Goal: Task Accomplishment & Management: Manage account settings

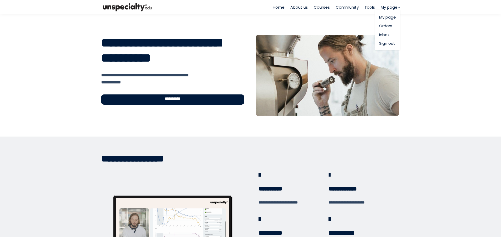
click at [393, 19] on link "My page" at bounding box center [387, 17] width 17 height 6
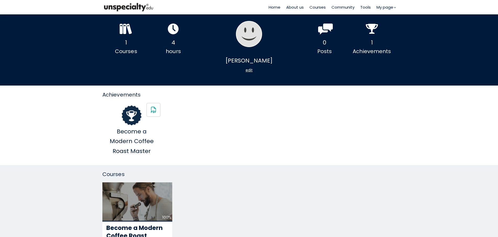
click at [273, 7] on span "Home" at bounding box center [275, 7] width 12 height 6
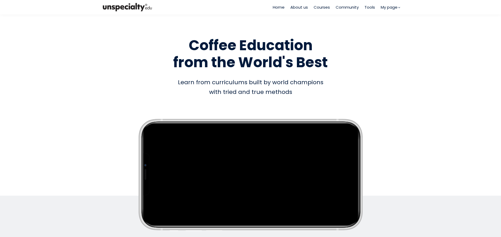
click at [279, 9] on span "Home" at bounding box center [279, 7] width 12 height 6
click at [387, 44] on link "Sign out" at bounding box center [387, 43] width 17 height 6
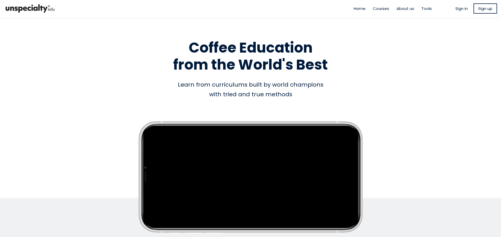
type input "**********"
click at [458, 8] on span "Sign in" at bounding box center [461, 8] width 12 height 6
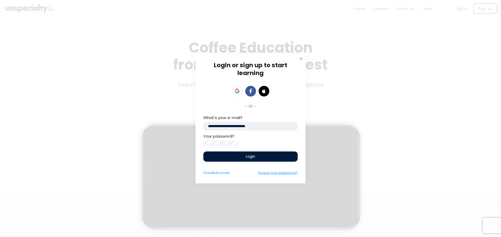
click at [284, 175] on link "Forgot your password?" at bounding box center [278, 172] width 40 height 5
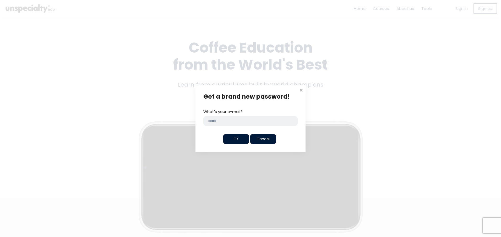
click at [226, 123] on input "email" at bounding box center [250, 121] width 94 height 10
type input "**********"
click at [243, 140] on div "OK" at bounding box center [236, 139] width 26 height 10
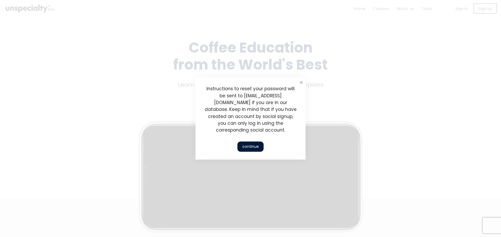
click at [254, 146] on div "continue" at bounding box center [250, 147] width 26 height 10
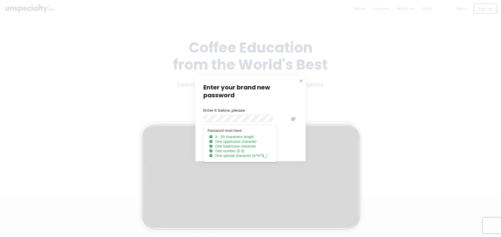
click at [190, 116] on div "Enter your brand new password Enter it below, please Password must have: 8 - 50…" at bounding box center [250, 118] width 501 height 237
click at [331, 103] on div "Enter your brand new password Enter it below, please Password must have: 8 - 50…" at bounding box center [250, 118] width 501 height 237
click at [340, 126] on div "Enter your brand new password Enter it below, please Password must have: 8 - 50…" at bounding box center [250, 118] width 501 height 237
click at [222, 152] on div "OK" at bounding box center [216, 148] width 26 height 10
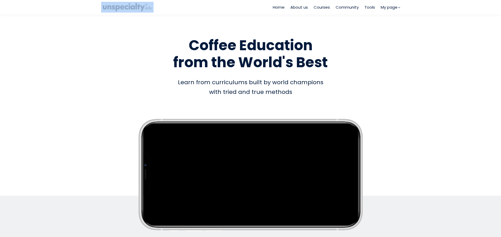
drag, startPoint x: 157, startPoint y: 8, endPoint x: 103, endPoint y: 5, distance: 54.0
click at [103, 5] on div "Home About us Courses Community Tools My page" at bounding box center [250, 7] width 306 height 14
copy div
drag, startPoint x: 130, startPoint y: 9, endPoint x: 235, endPoint y: 18, distance: 104.6
click at [235, 18] on section "Empty space, drag to resize Coffee Education from the World's Best Coffee Educa…" at bounding box center [250, 131] width 501 height 234
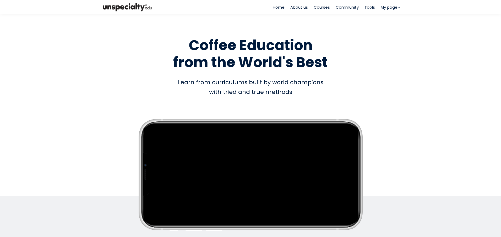
drag, startPoint x: 100, startPoint y: 5, endPoint x: 139, endPoint y: 3, distance: 38.5
drag, startPoint x: 139, startPoint y: 3, endPoint x: 190, endPoint y: 6, distance: 51.4
click at [234, 6] on div "Home About us Courses Community Tools My page" at bounding box center [313, 7] width 182 height 14
drag, startPoint x: 153, startPoint y: 7, endPoint x: 120, endPoint y: 6, distance: 33.3
click at [120, 6] on div at bounding box center [127, 7] width 60 height 14
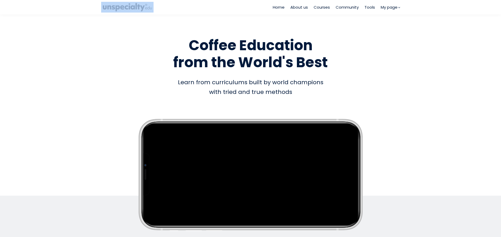
copy div
click at [388, 16] on link "My page" at bounding box center [387, 17] width 17 height 6
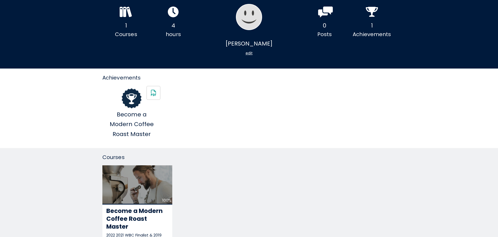
scroll to position [26, 0]
